Goal: Information Seeking & Learning: Learn about a topic

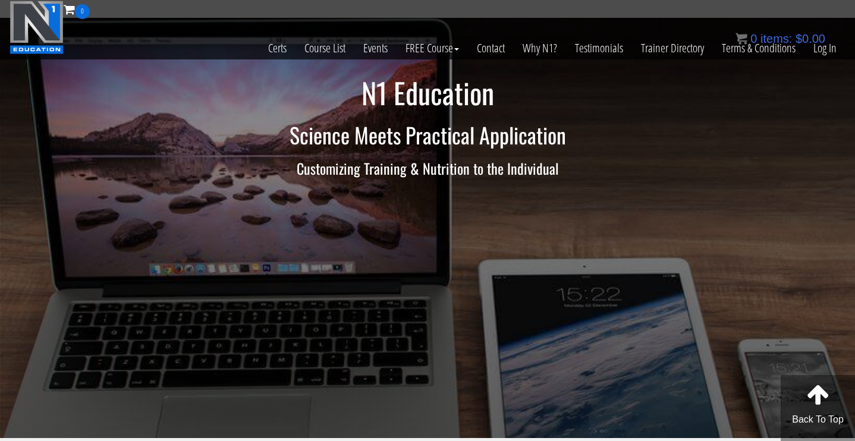
click at [825, 46] on div "0 items: $ 0.00" at bounding box center [781, 39] width 90 height 18
click at [825, 49] on link "Log In" at bounding box center [825, 48] width 41 height 58
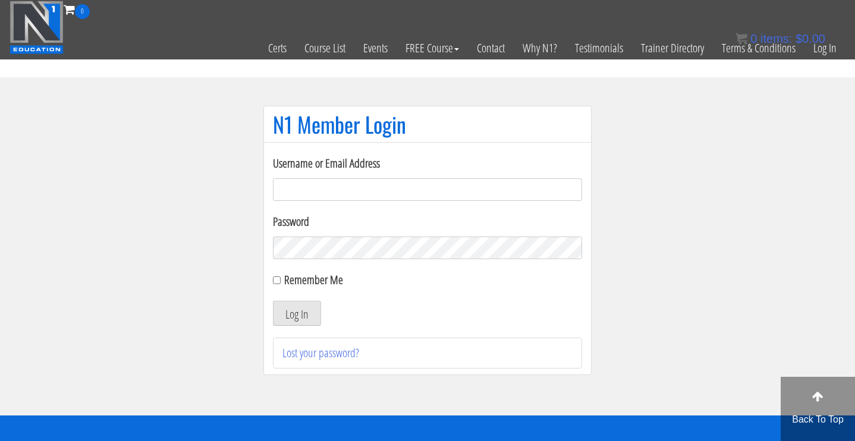
click at [352, 190] on input "Username or Email Address" at bounding box center [427, 189] width 309 height 23
type input "masampavlovic06@gmail.com"
click at [544, 302] on div "Log In" at bounding box center [427, 313] width 309 height 25
click at [286, 311] on button "Log In" at bounding box center [297, 313] width 48 height 25
click at [286, 314] on button "Log In" at bounding box center [297, 313] width 48 height 25
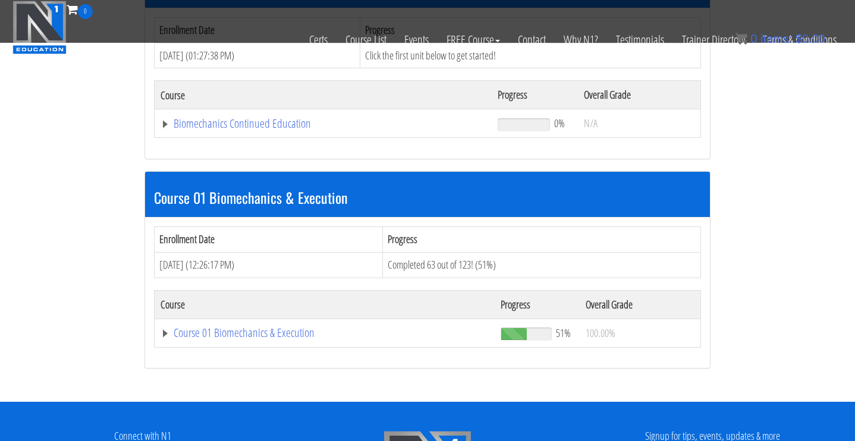
scroll to position [238, 0]
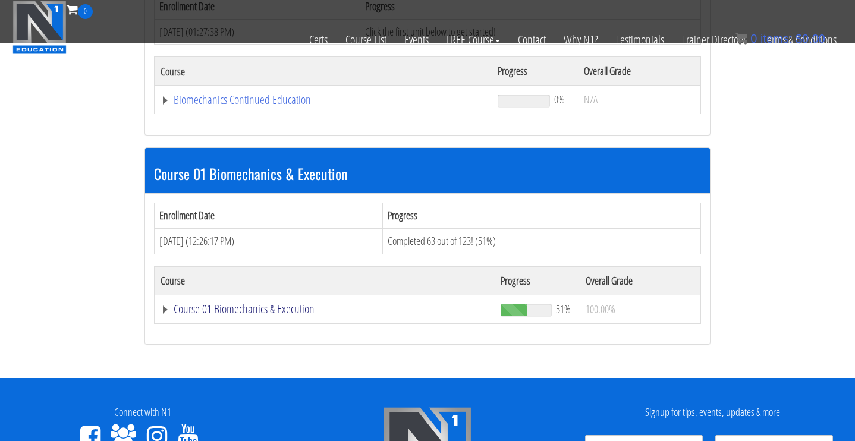
click at [211, 106] on link "Course 01 Biomechanics & Execution" at bounding box center [323, 100] width 325 height 12
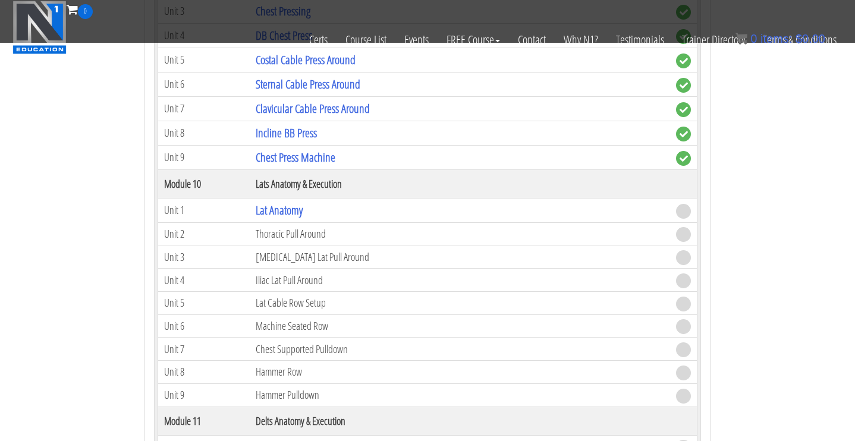
scroll to position [2213, 0]
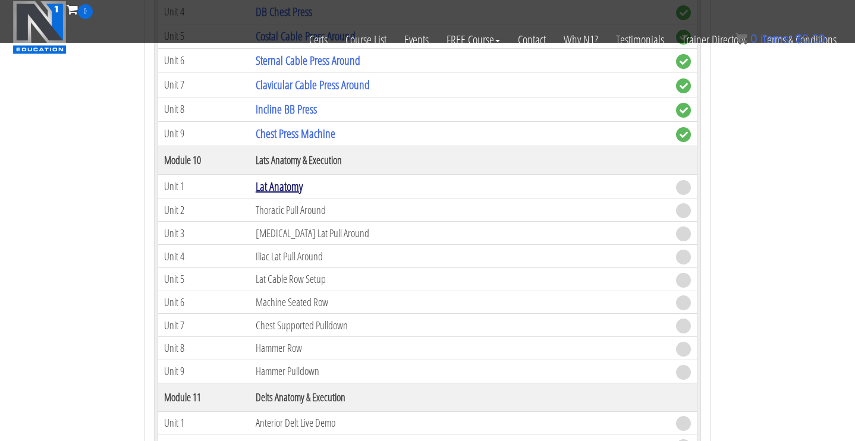
click at [286, 181] on link "Lat Anatomy" at bounding box center [279, 186] width 47 height 16
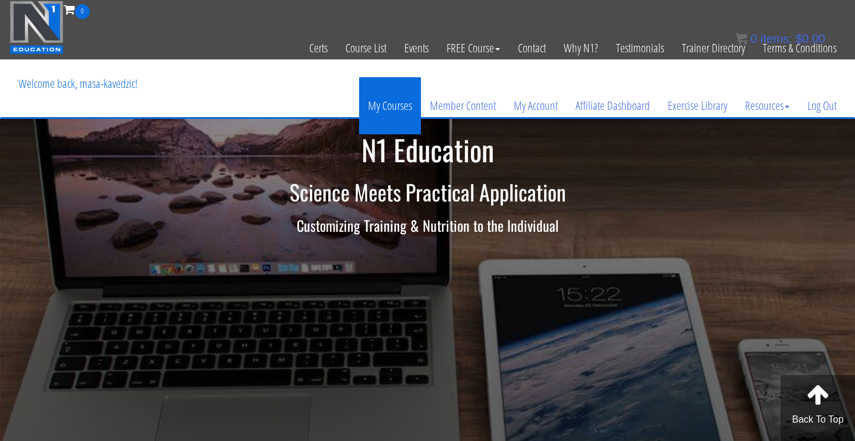
click at [402, 98] on link "My Courses" at bounding box center [390, 105] width 62 height 57
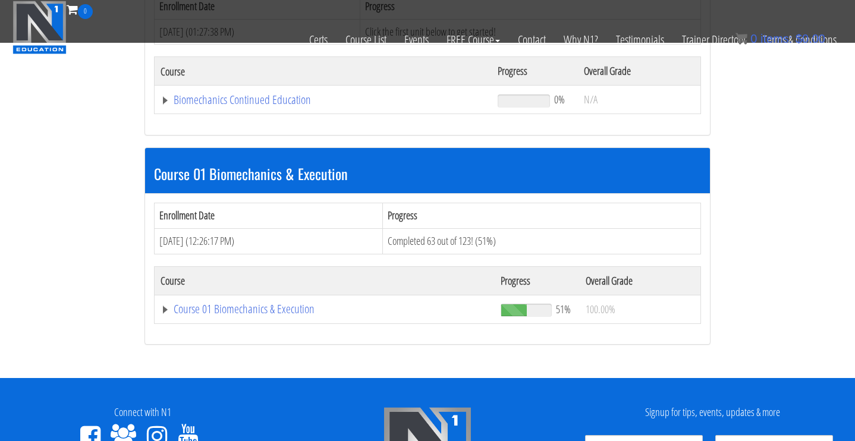
scroll to position [286, 0]
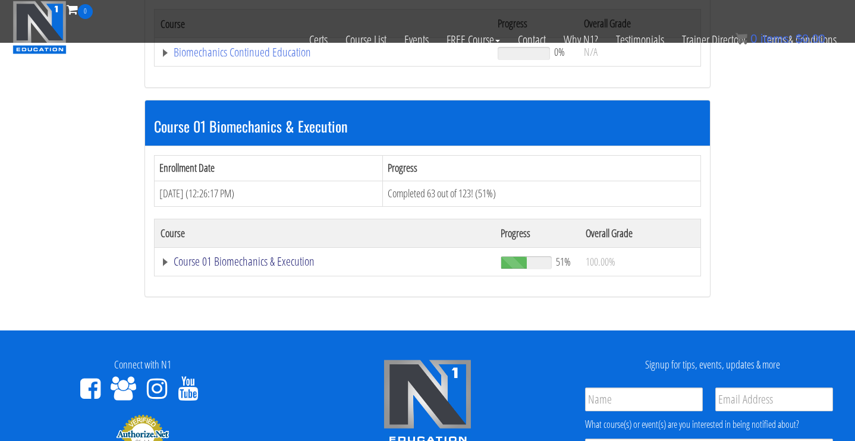
click at [225, 58] on link "Course 01 Biomechanics & Execution" at bounding box center [323, 52] width 325 height 12
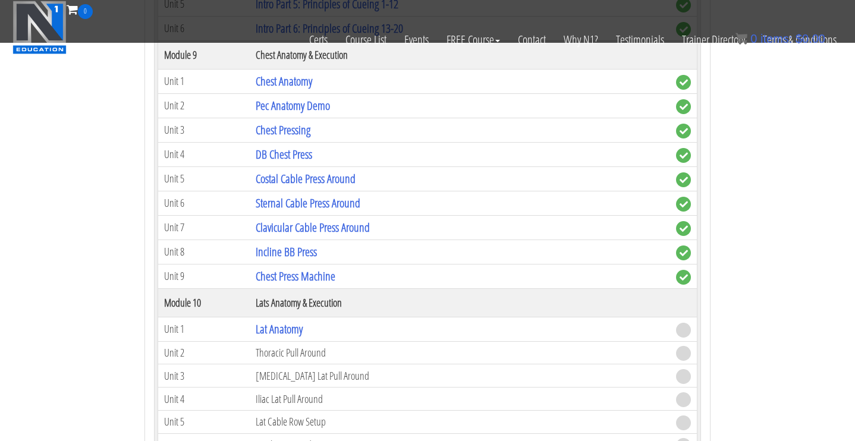
scroll to position [2142, 0]
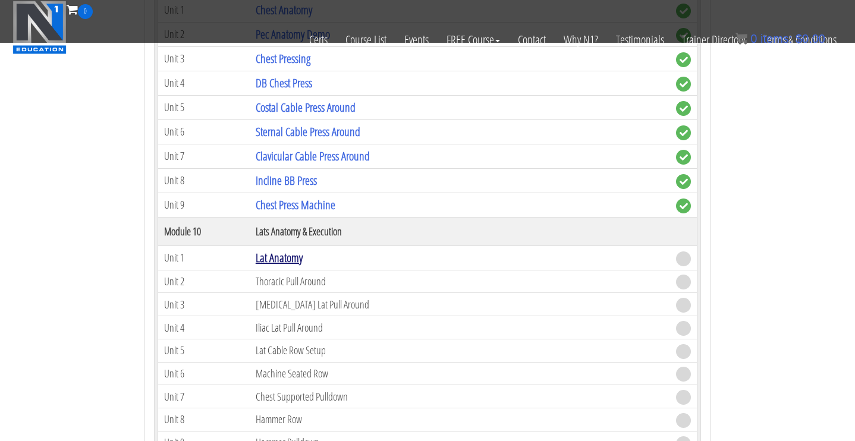
click at [272, 259] on link "Lat Anatomy" at bounding box center [279, 258] width 47 height 16
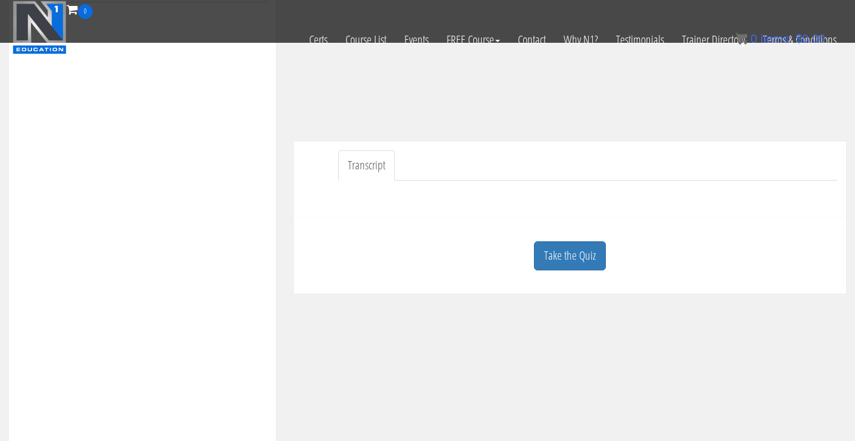
scroll to position [243, 0]
click at [553, 263] on link "Take the Quiz" at bounding box center [570, 262] width 72 height 29
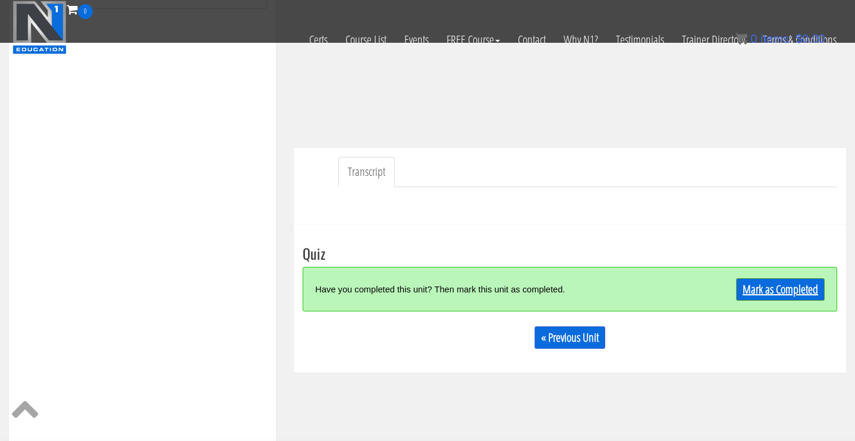
click at [819, 293] on link "Mark as Completed" at bounding box center [780, 289] width 89 height 23
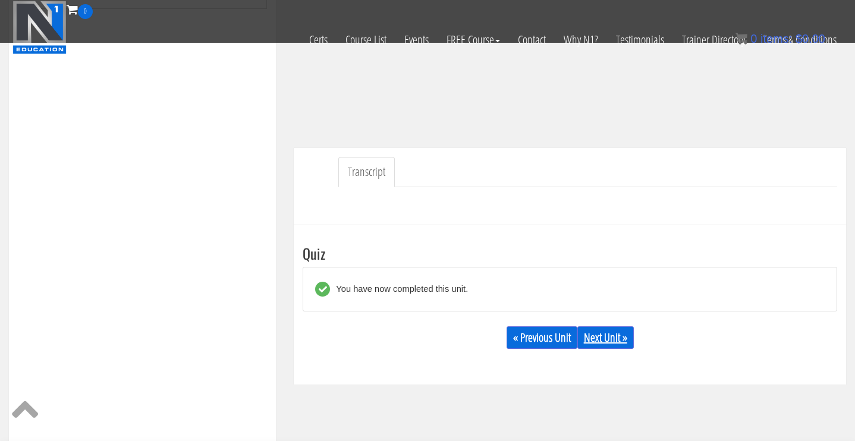
click at [611, 330] on link "Next Unit »" at bounding box center [606, 338] width 57 height 23
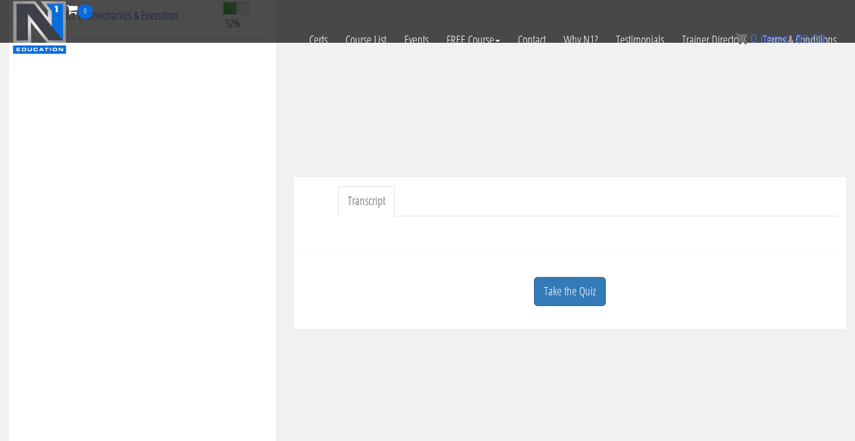
scroll to position [238, 0]
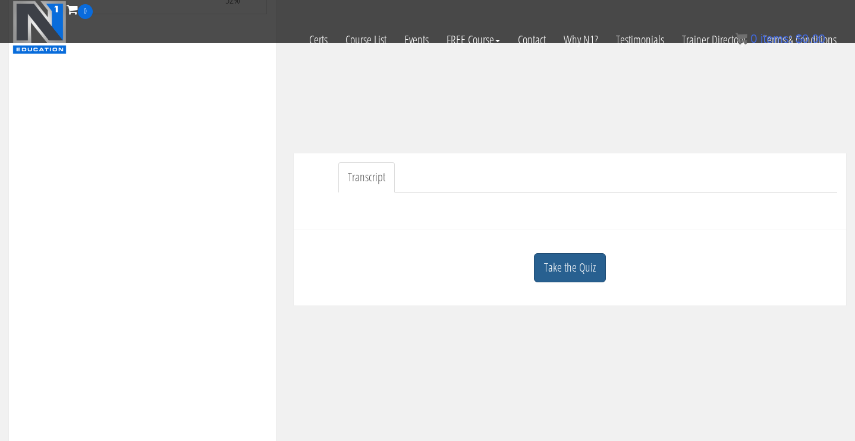
click at [557, 262] on link "Take the Quiz" at bounding box center [570, 267] width 72 height 29
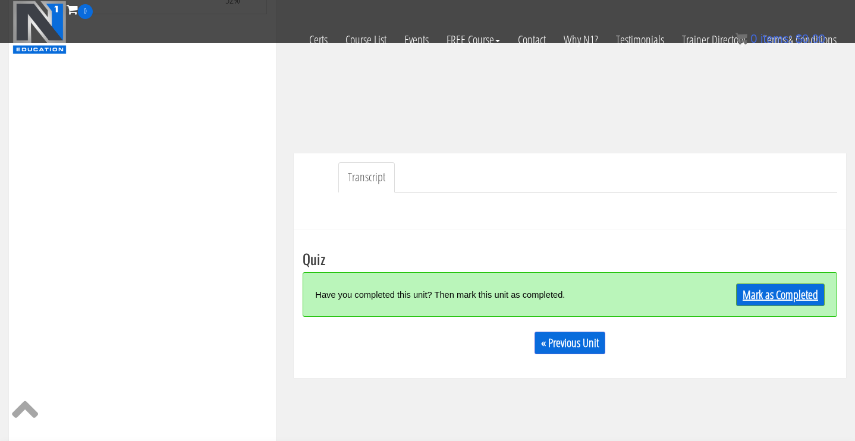
click at [769, 295] on link "Mark as Completed" at bounding box center [780, 295] width 89 height 23
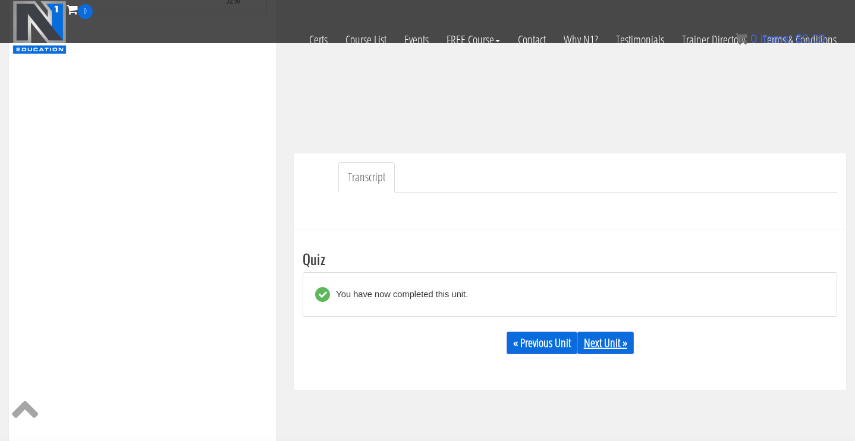
click at [612, 340] on link "Next Unit »" at bounding box center [606, 343] width 57 height 23
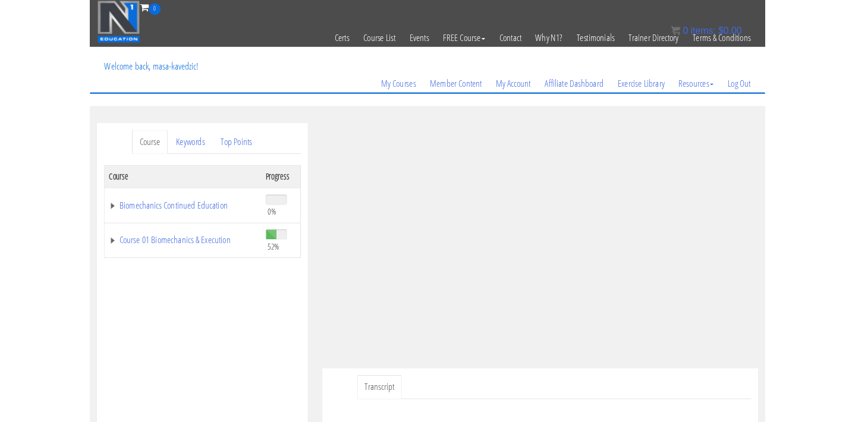
scroll to position [95, 0]
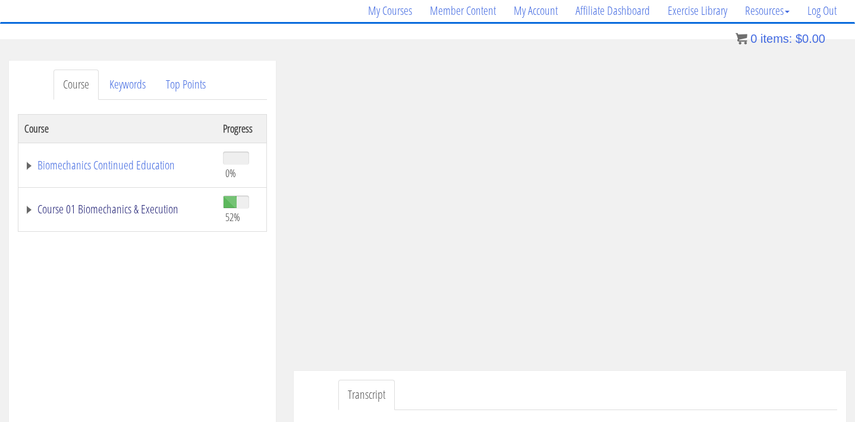
click at [59, 209] on link "Course 01 Biomechanics & Execution" at bounding box center [117, 209] width 187 height 12
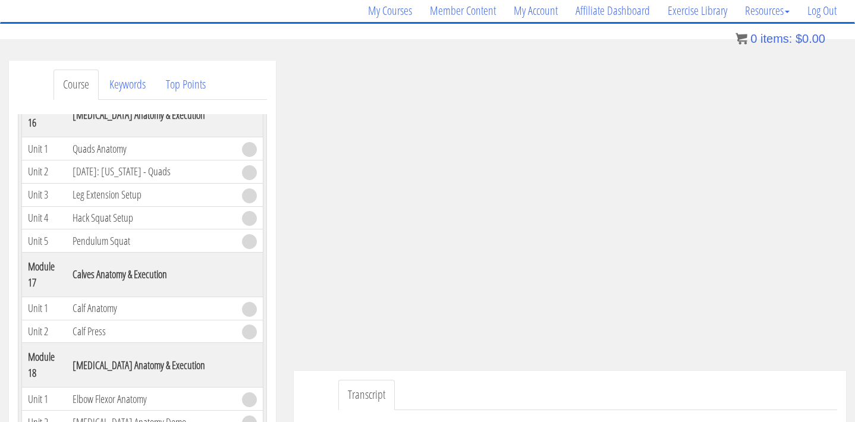
scroll to position [3403, 0]
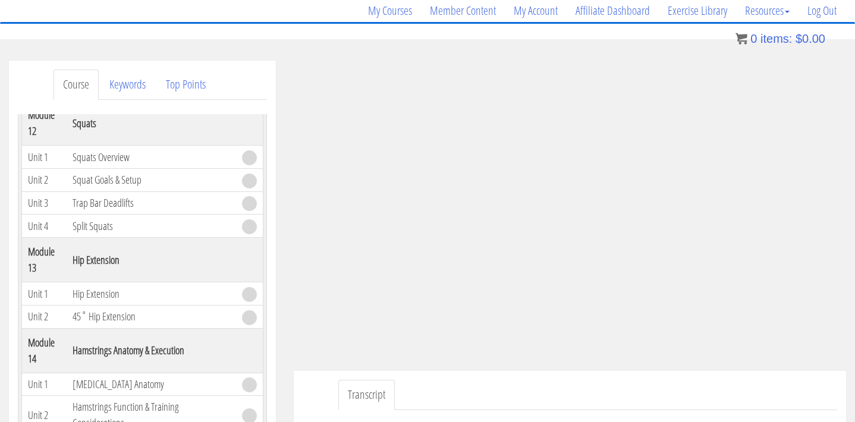
click at [266, 252] on div "Course Progress Biomechanics Continued Education 0% Module 1 Continued Educatio…" at bounding box center [142, 411] width 249 height 595
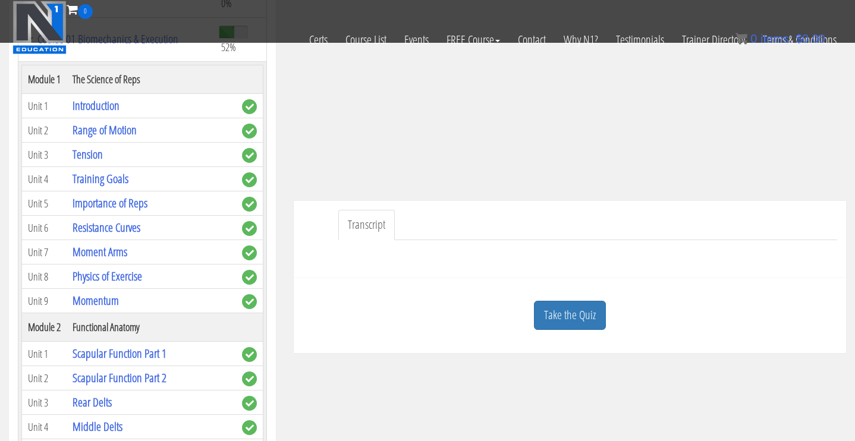
scroll to position [214, 0]
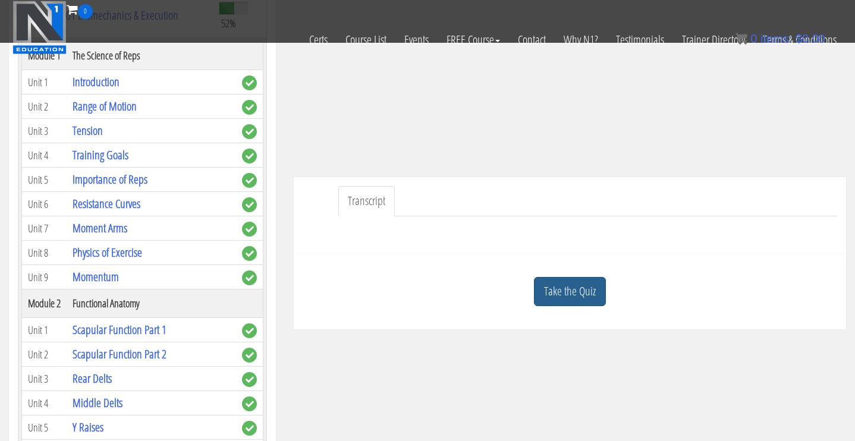
click at [588, 297] on link "Take the Quiz" at bounding box center [570, 291] width 72 height 29
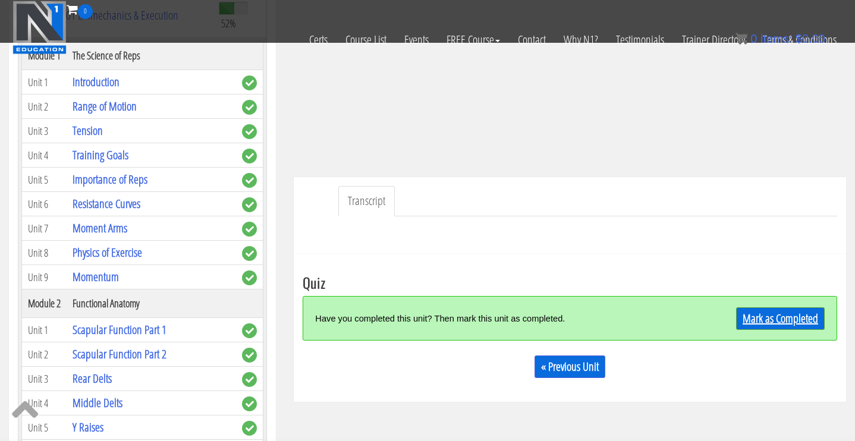
click at [761, 325] on link "Mark as Completed" at bounding box center [780, 319] width 89 height 23
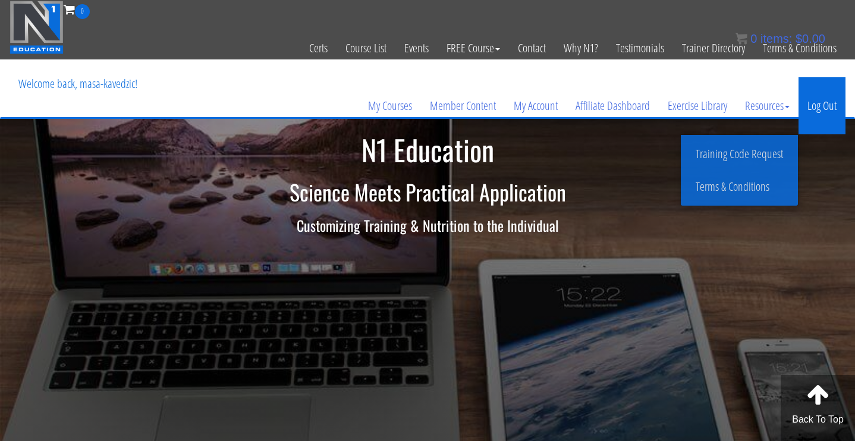
click at [811, 114] on link "Log Out" at bounding box center [822, 105] width 47 height 57
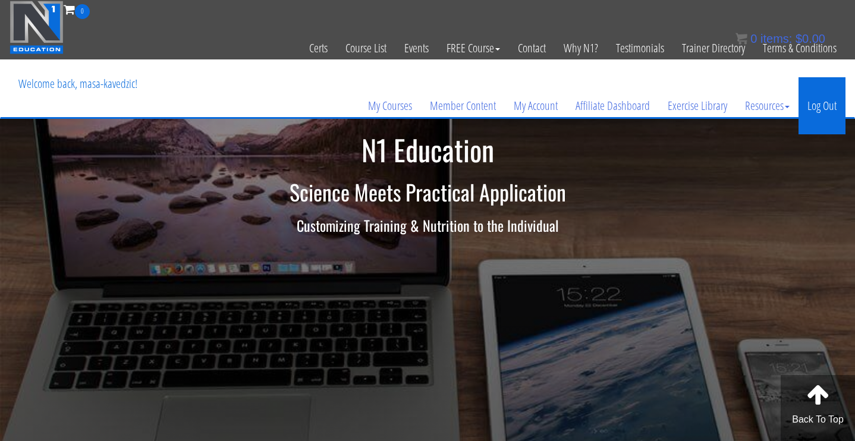
click at [811, 114] on link "Log Out" at bounding box center [822, 105] width 47 height 57
click at [822, 101] on link "Log Out" at bounding box center [822, 105] width 47 height 57
